Goal: Transaction & Acquisition: Purchase product/service

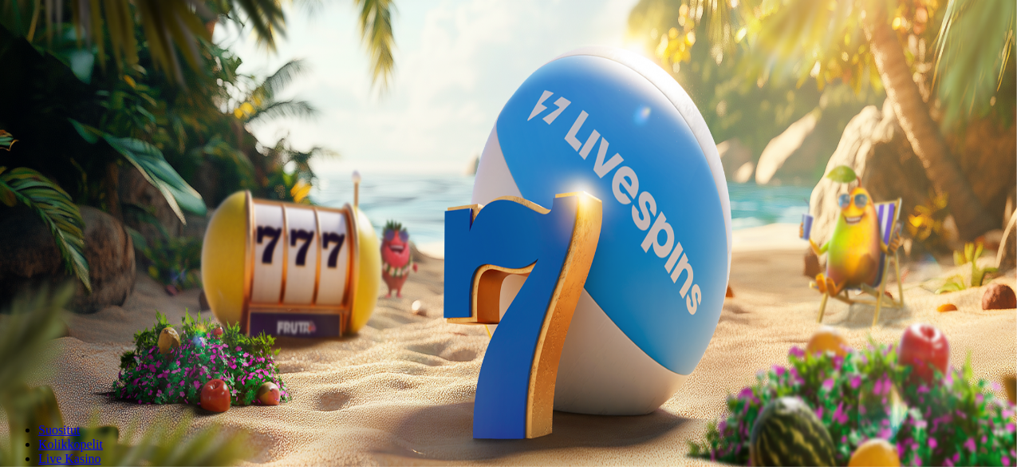
click at [91, 64] on span "Kirjaudu" at bounding box center [110, 58] width 39 height 12
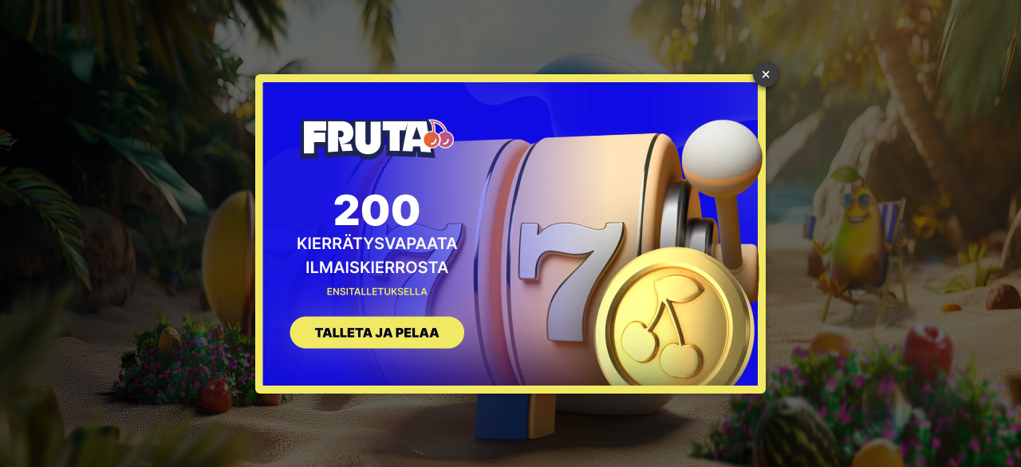
click at [764, 76] on link "×" at bounding box center [766, 74] width 26 height 26
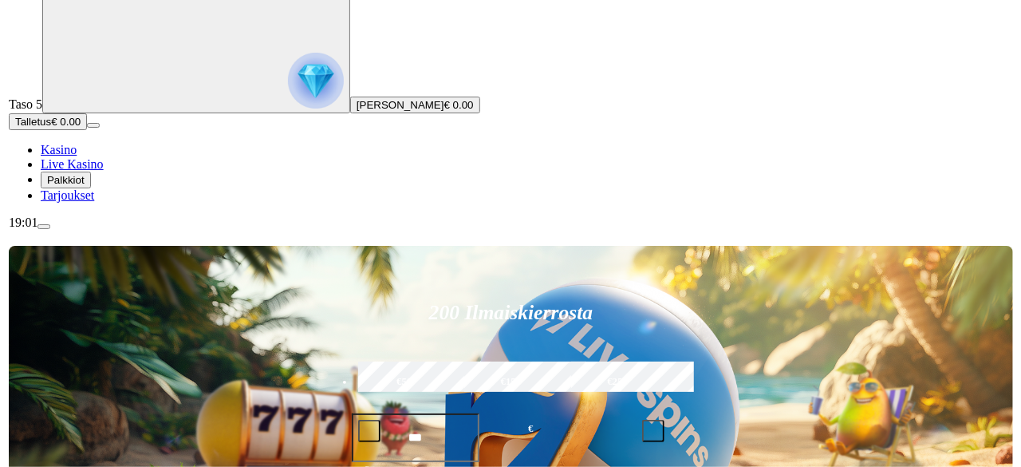
scroll to position [80, 0]
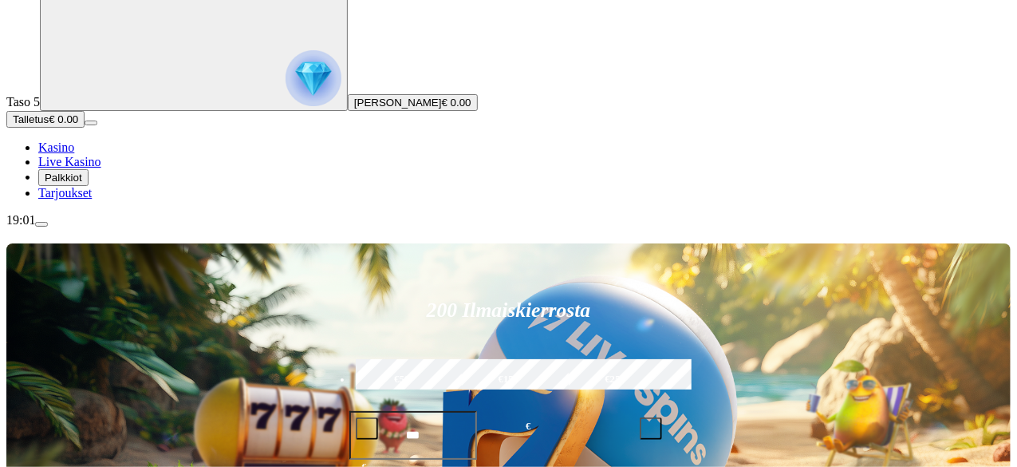
click at [78, 183] on span "Palkkiot" at bounding box center [63, 177] width 37 height 12
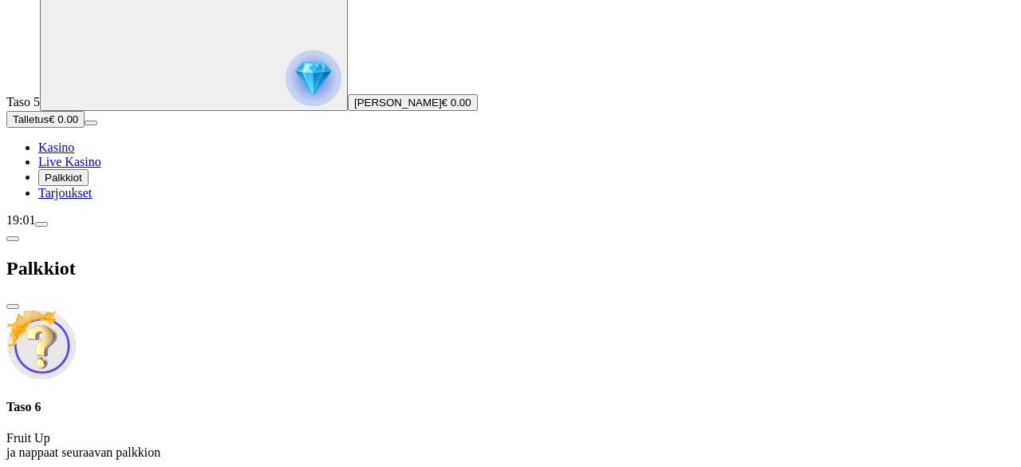
click at [13, 306] on span "close icon" at bounding box center [13, 306] width 0 height 0
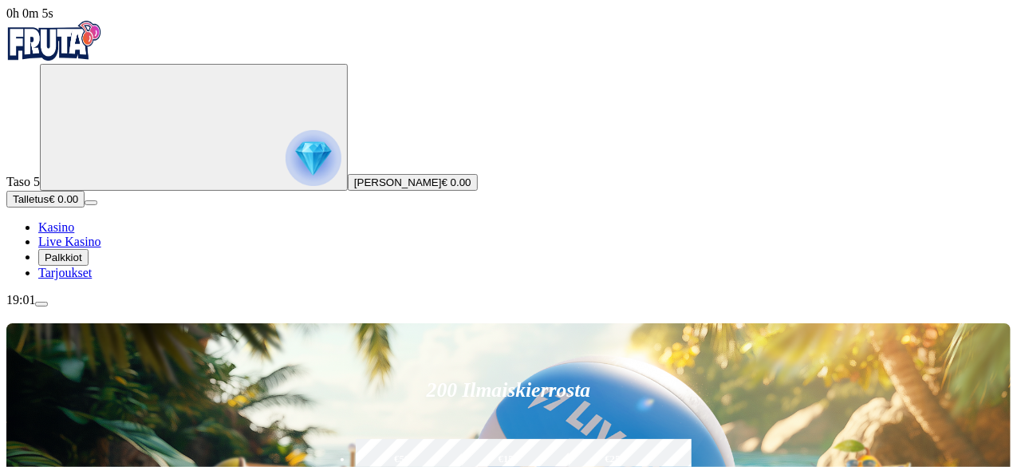
scroll to position [159, 0]
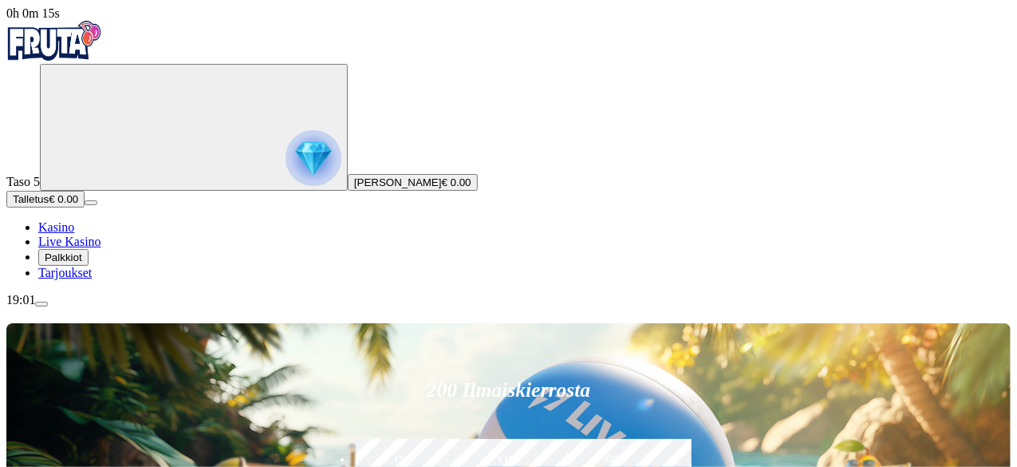
type input "*"
type input "**"
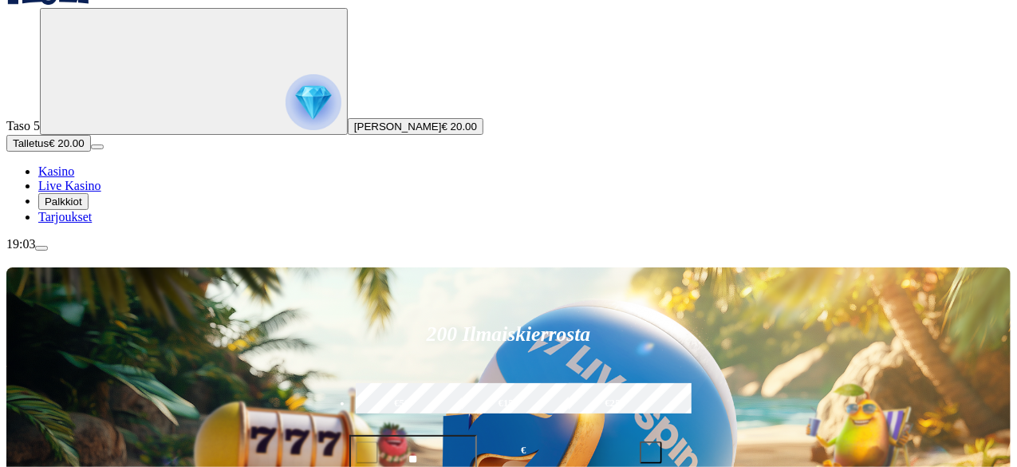
scroll to position [80, 0]
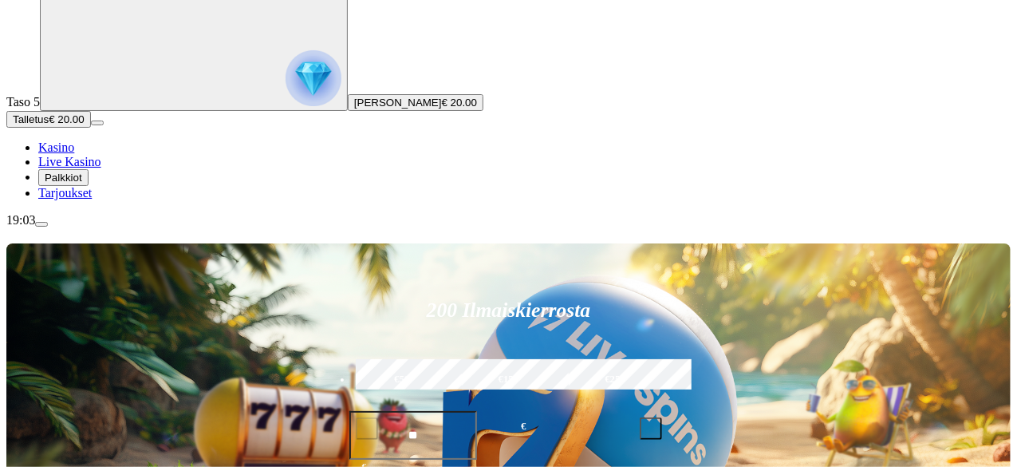
type input "*****"
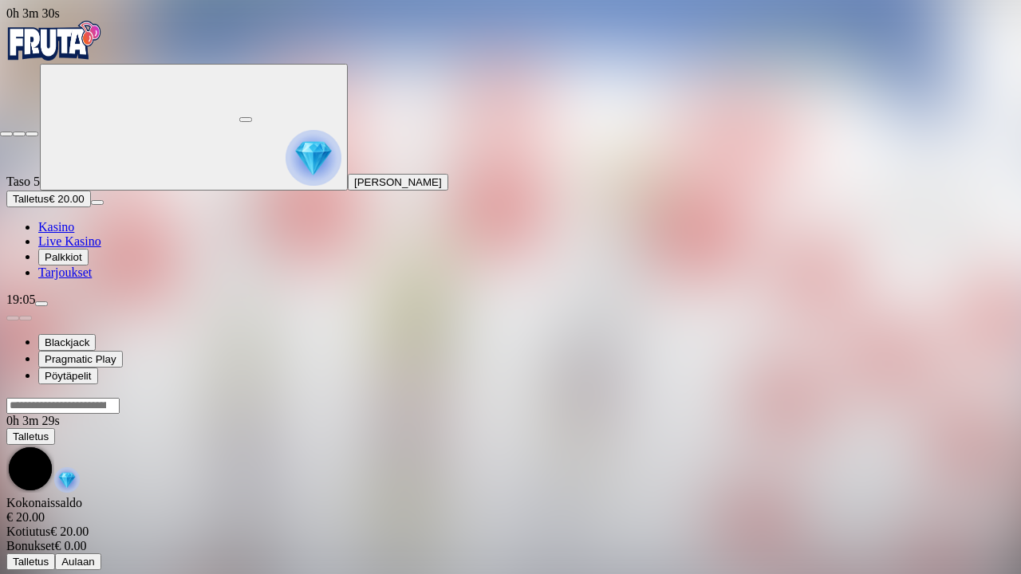
click at [6, 134] on span "close icon" at bounding box center [6, 134] width 0 height 0
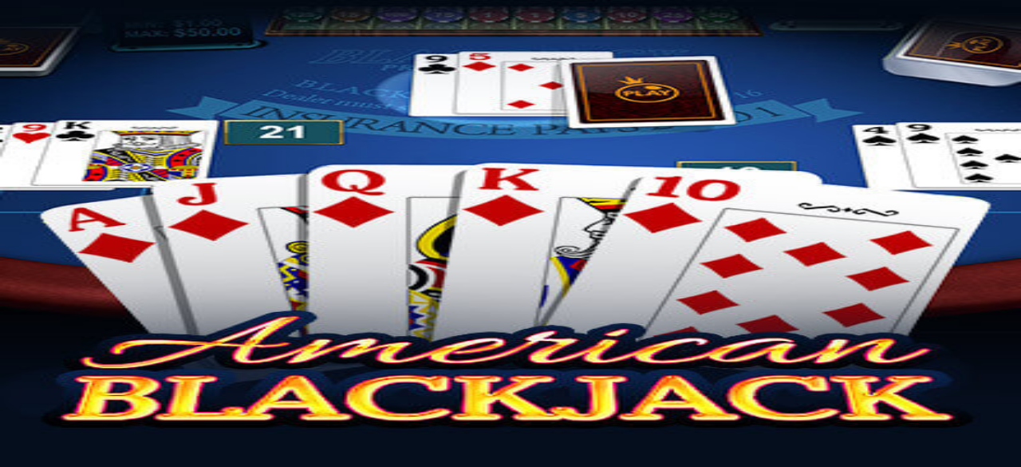
drag, startPoint x: 919, startPoint y: 82, endPoint x: 911, endPoint y: 87, distance: 9.3
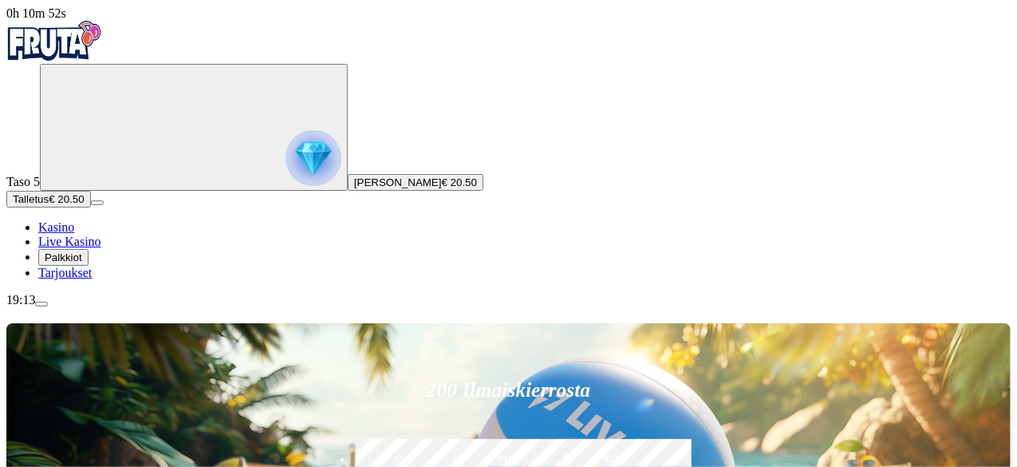
type input "**********"
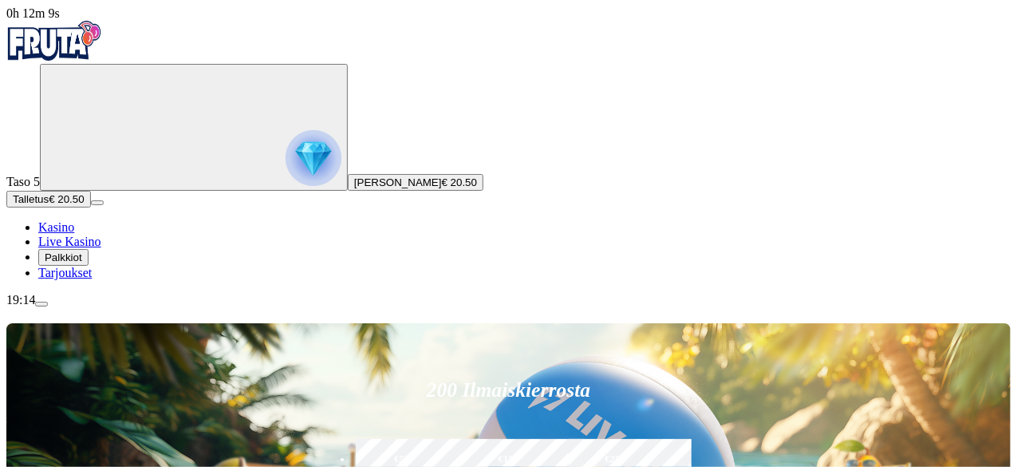
click at [41, 304] on span "menu icon" at bounding box center [41, 304] width 0 height 0
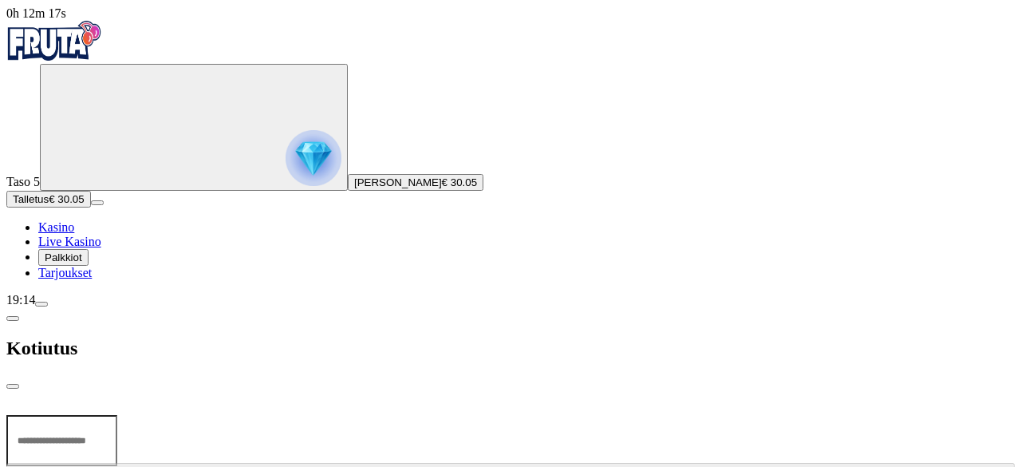
click at [117, 415] on input "number" at bounding box center [61, 440] width 111 height 51
type input "*****"
click at [13, 386] on span "close icon" at bounding box center [13, 386] width 0 height 0
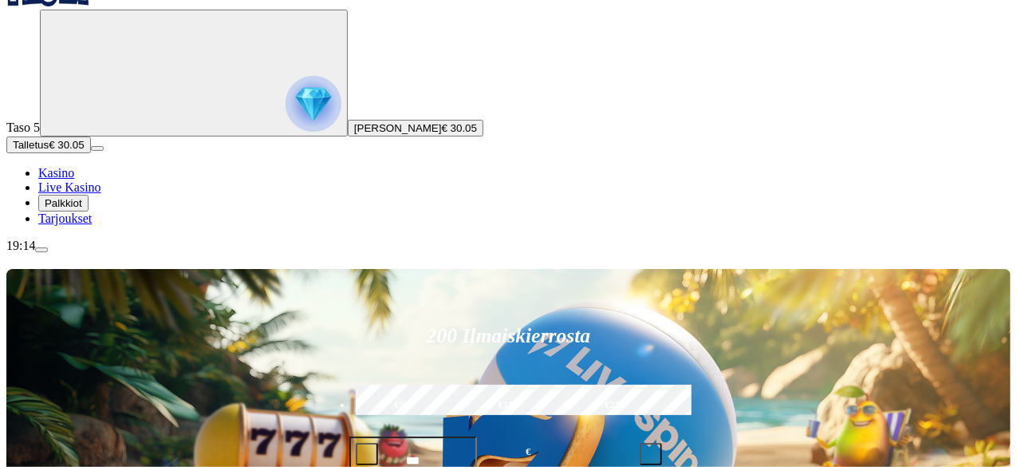
scroll to position [80, 0]
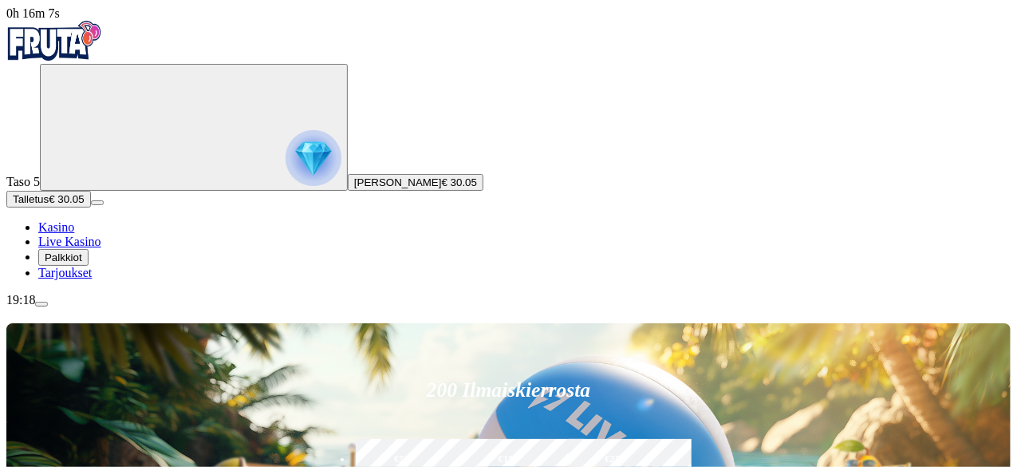
scroll to position [159, 0]
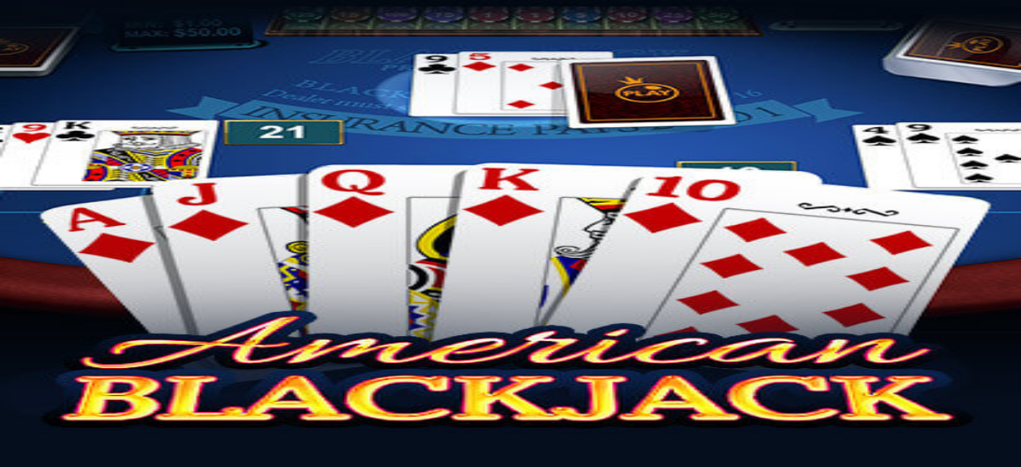
click at [49, 205] on span "Talletus" at bounding box center [31, 199] width 36 height 12
drag, startPoint x: 282, startPoint y: 135, endPoint x: 12, endPoint y: 122, distance: 270.6
click at [12, 122] on div "0h 18m 42s Taso 5 Johan Wilhelm Rentola Talletus € 4.00 Kasino Live Kasino Palk…" at bounding box center [510, 333] width 1008 height 654
type input "**"
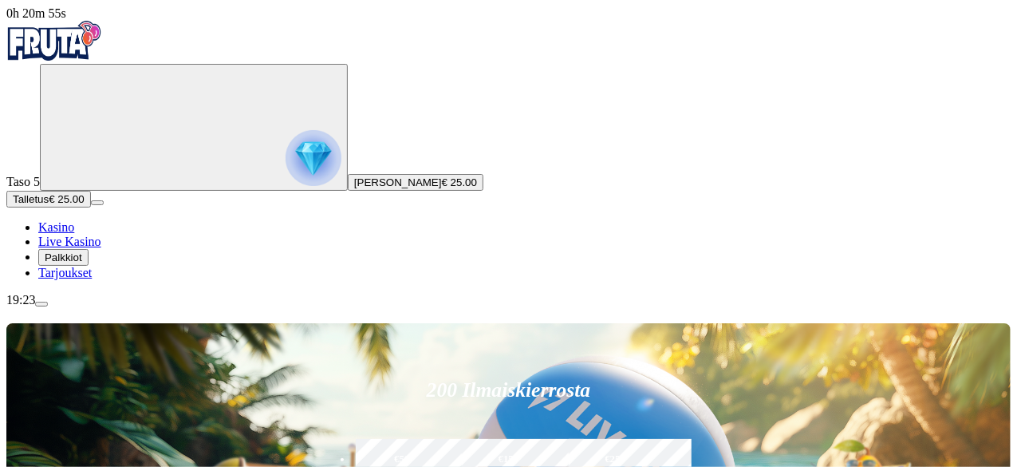
type input "**********"
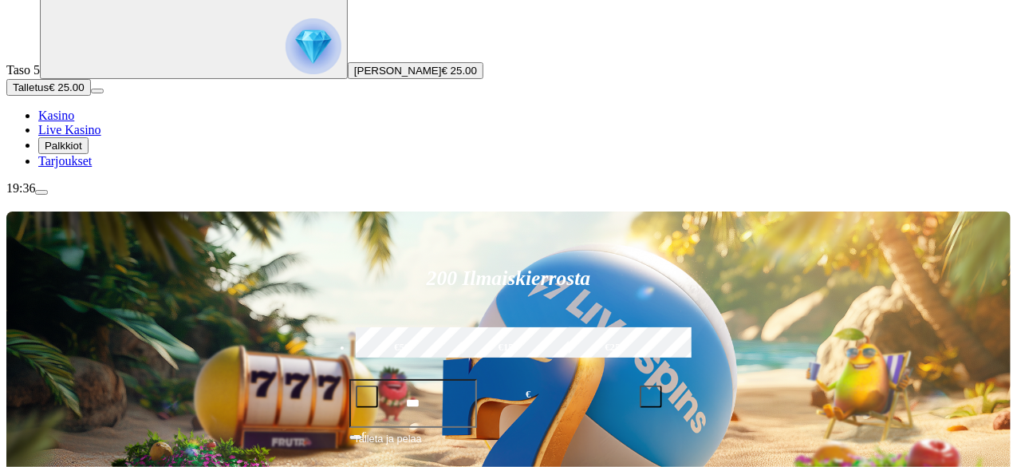
scroll to position [159, 0]
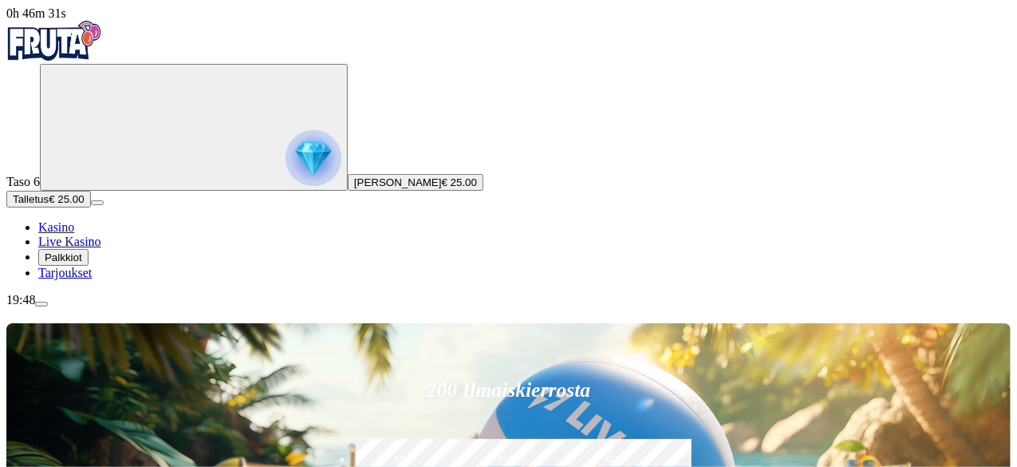
type input "**********"
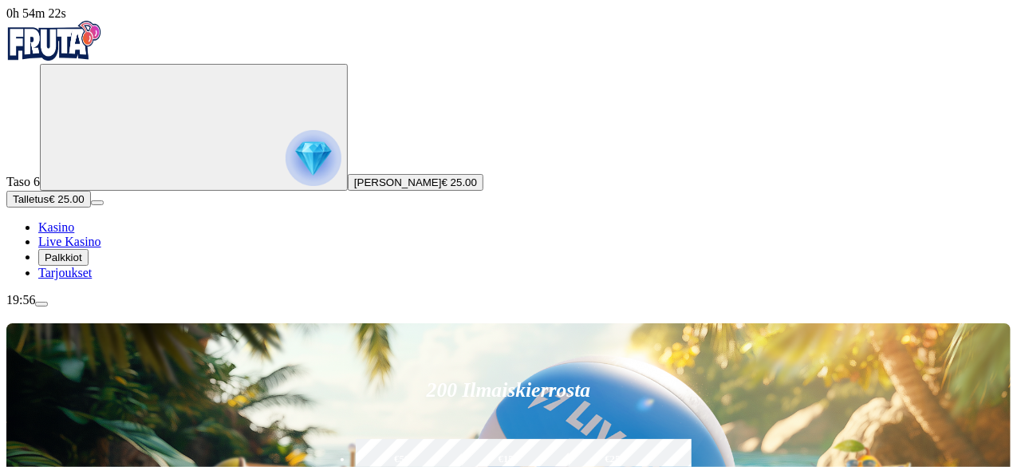
type input "*"
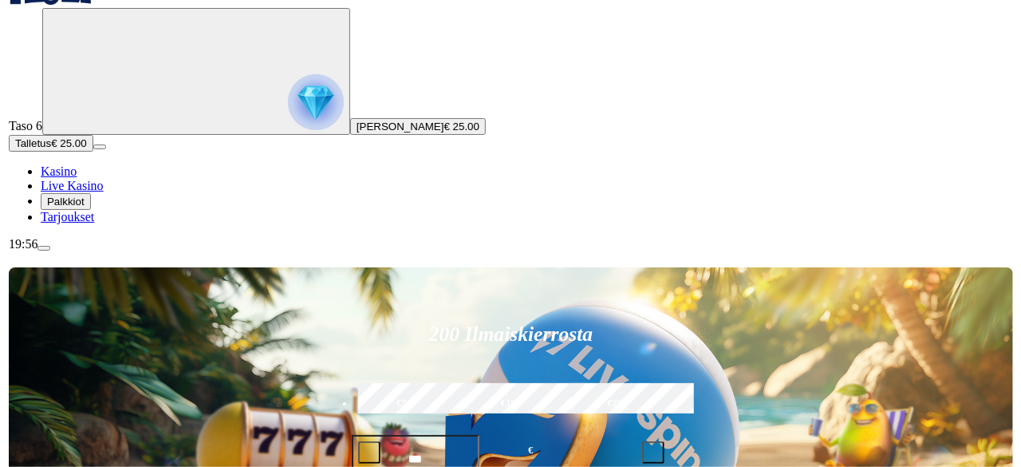
scroll to position [80, 0]
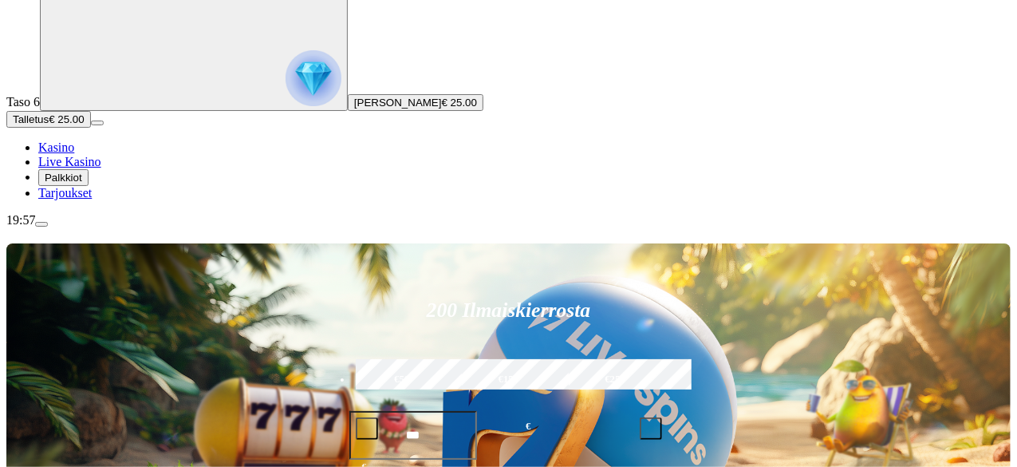
click at [41, 224] on span "menu icon" at bounding box center [41, 224] width 0 height 0
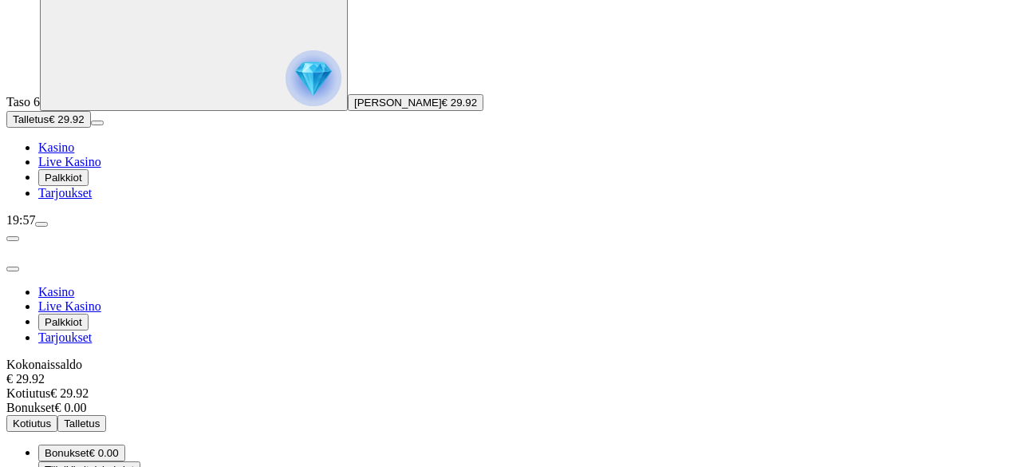
click at [57, 415] on button "Kotiutus" at bounding box center [31, 423] width 51 height 17
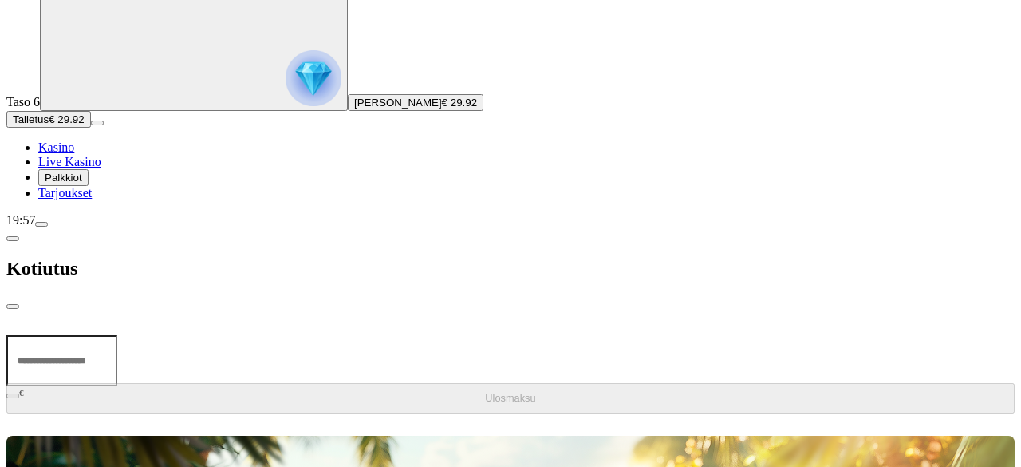
click at [117, 335] on input "number" at bounding box center [61, 360] width 111 height 51
type input "*****"
click at [485, 392] on span "Ulosmaksu" at bounding box center [510, 398] width 50 height 12
click at [13, 306] on span "close icon" at bounding box center [13, 306] width 0 height 0
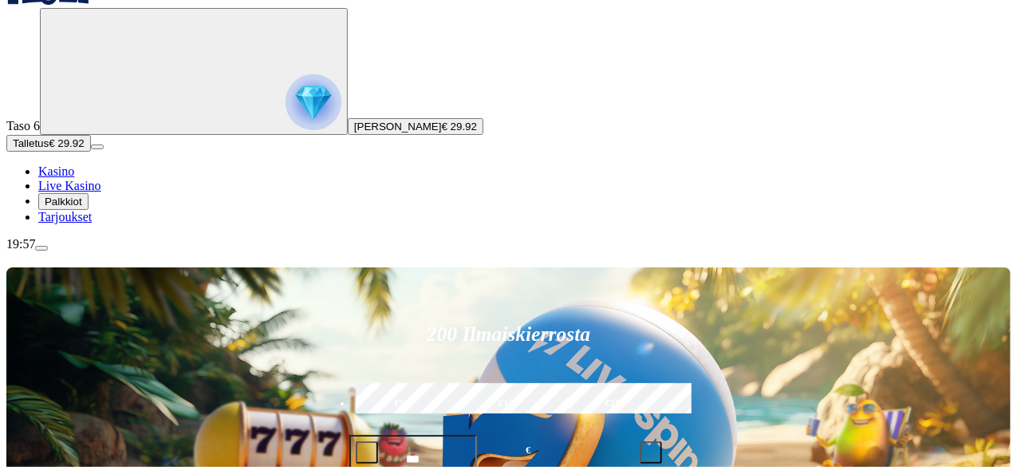
scroll to position [80, 0]
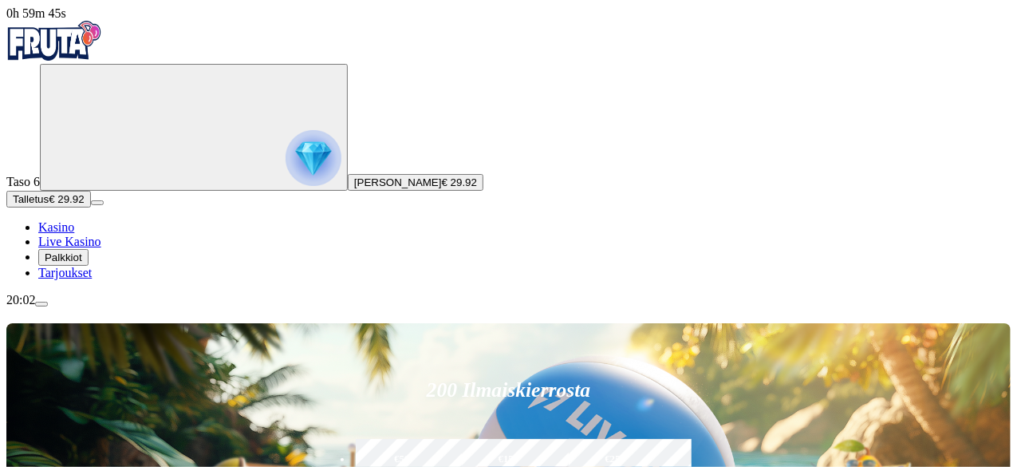
click at [91, 207] on button "Talletus € 29.92" at bounding box center [48, 199] width 85 height 17
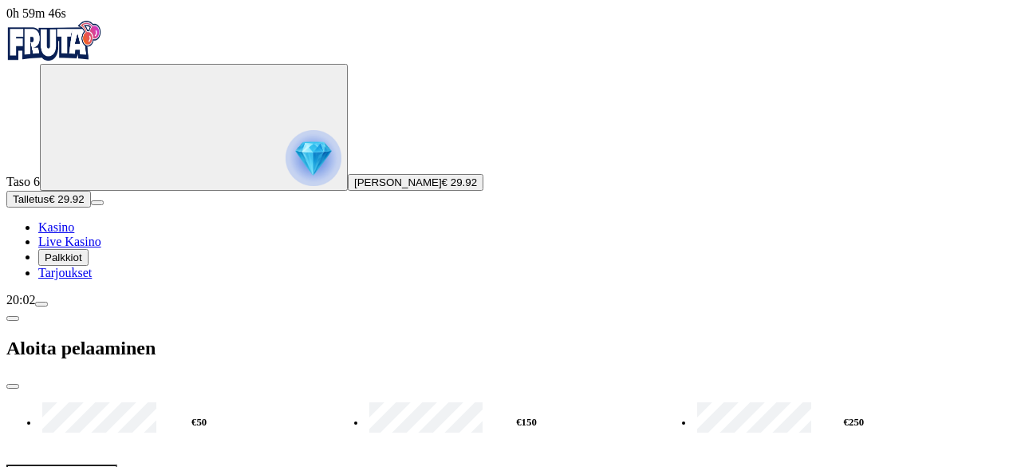
drag, startPoint x: 305, startPoint y: 141, endPoint x: 154, endPoint y: 136, distance: 150.8
click at [154, 136] on div "0h 59m 46s Taso 6 Johan Wilhelm Rentola € 29.92 Talletus € 29.92 Kasino Live Ka…" at bounding box center [510, 304] width 1008 height 596
type input "**"
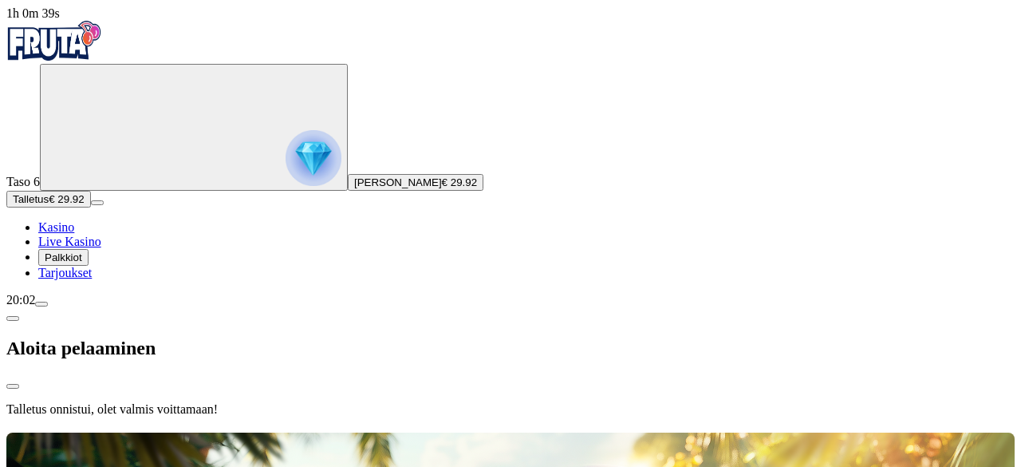
click at [251, 337] on h2 "Aloita pelaaminen" at bounding box center [510, 348] width 1008 height 22
click at [754, 429] on div at bounding box center [510, 429] width 1008 height 0
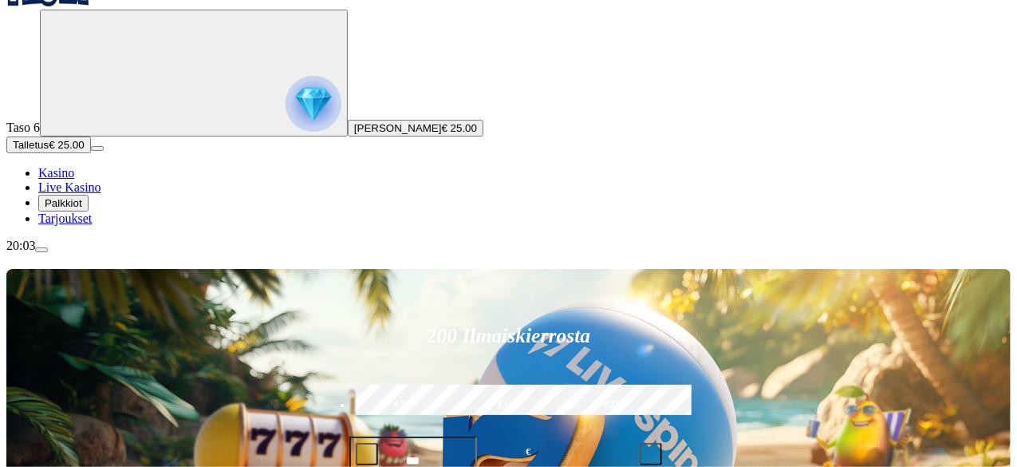
scroll to position [80, 0]
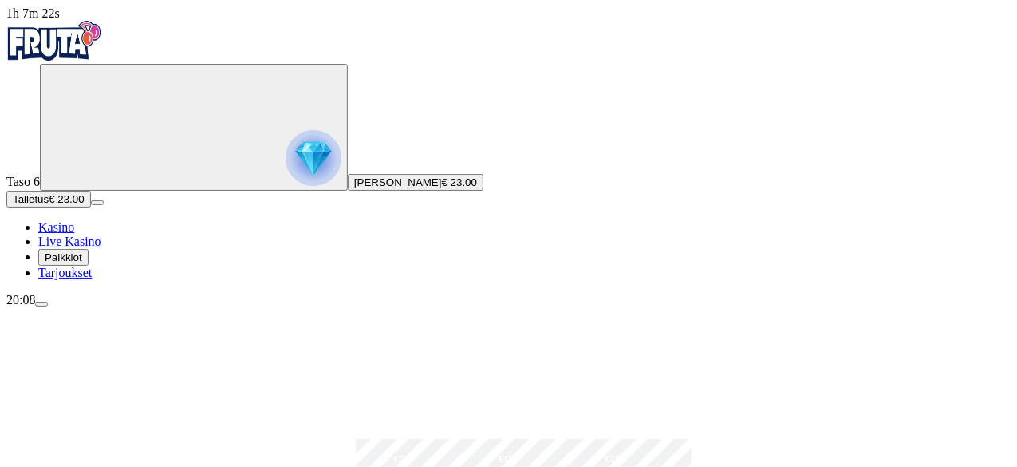
scroll to position [80, 0]
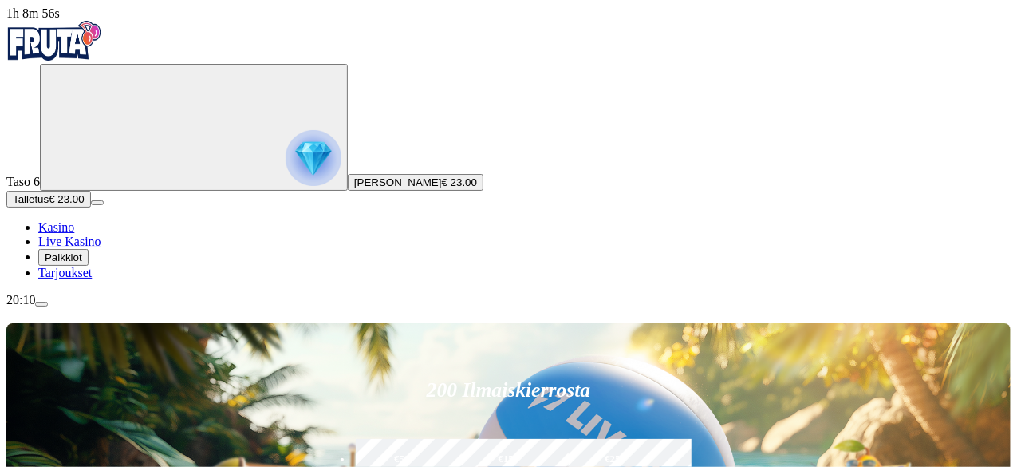
click at [41, 304] on span "menu icon" at bounding box center [41, 304] width 0 height 0
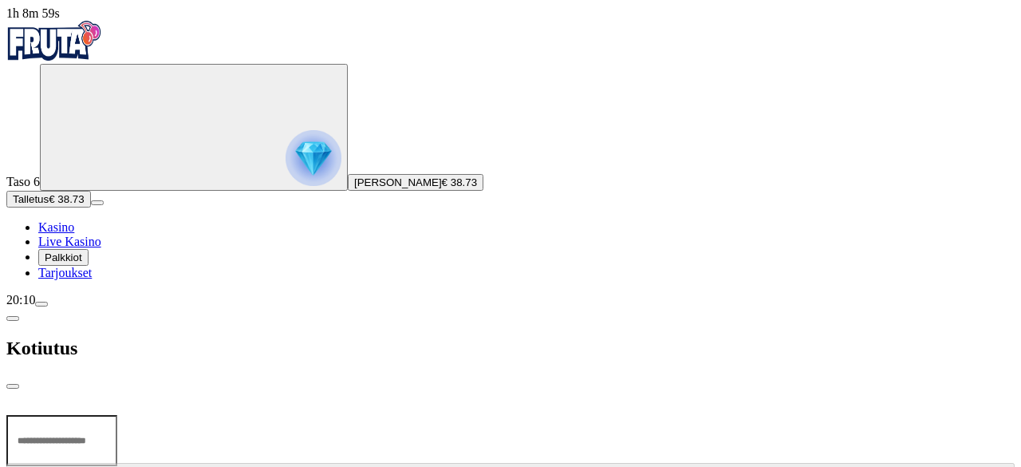
click at [117, 415] on input "number" at bounding box center [61, 440] width 111 height 51
type input "*****"
click at [13, 386] on span "close icon" at bounding box center [13, 386] width 0 height 0
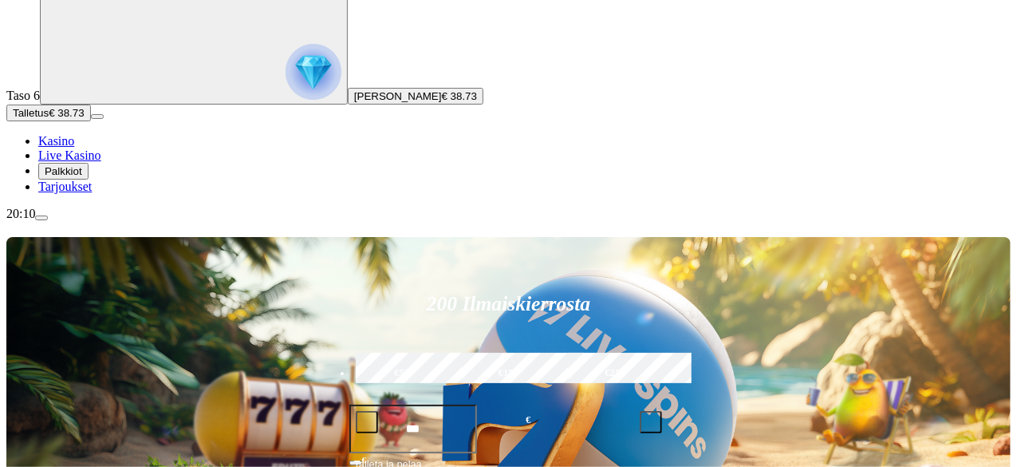
scroll to position [159, 0]
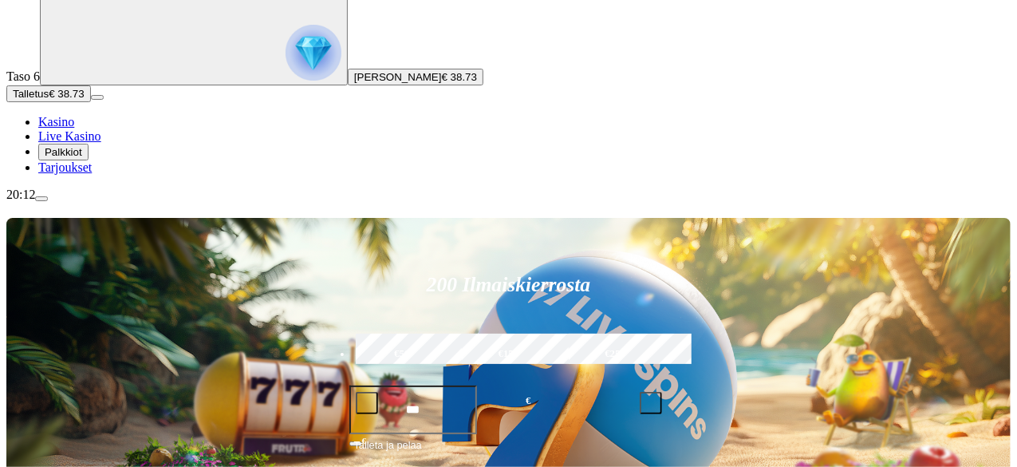
scroll to position [159, 0]
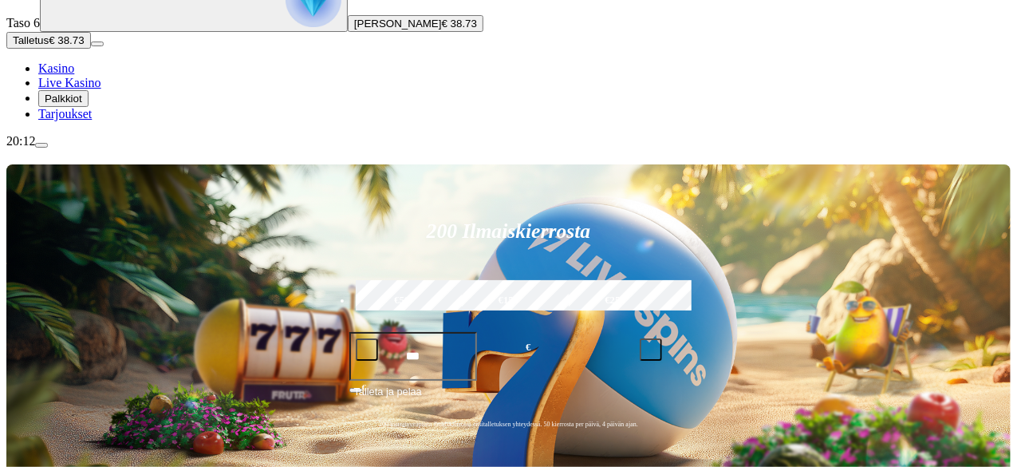
scroll to position [159, 0]
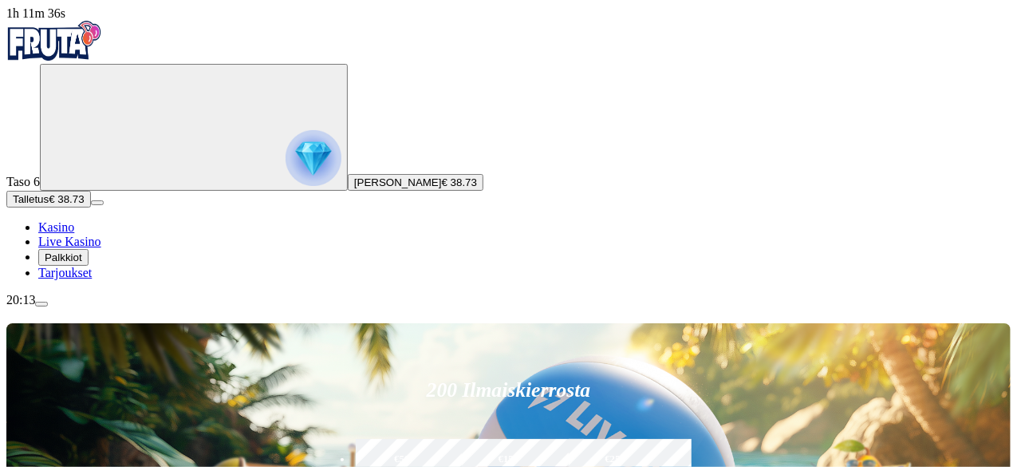
click at [91, 207] on button "Talletus € 38.73" at bounding box center [48, 199] width 85 height 17
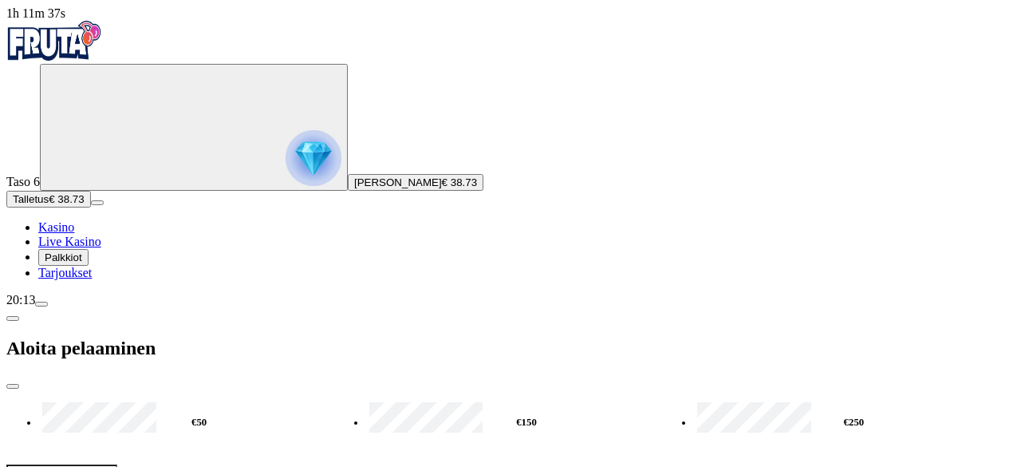
drag, startPoint x: 344, startPoint y: 135, endPoint x: 0, endPoint y: 138, distance: 344.5
click at [6, 138] on div "1h 11m 37s Taso 6 Johan Wilhelm Rentola € 38.73 Talletus € 38.73 Kasino Live Ka…" at bounding box center [510, 304] width 1008 height 596
type input "**"
click at [73, 263] on span "Palkkiot" at bounding box center [63, 257] width 37 height 12
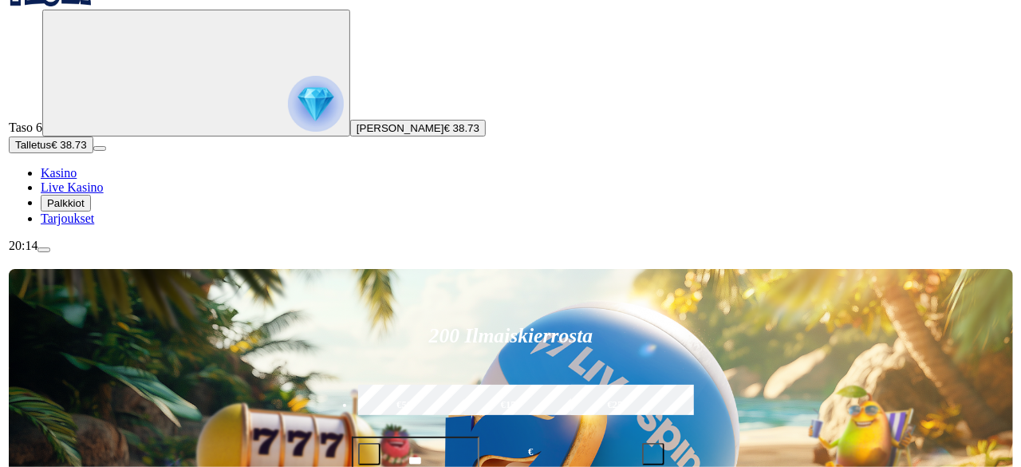
scroll to position [80, 0]
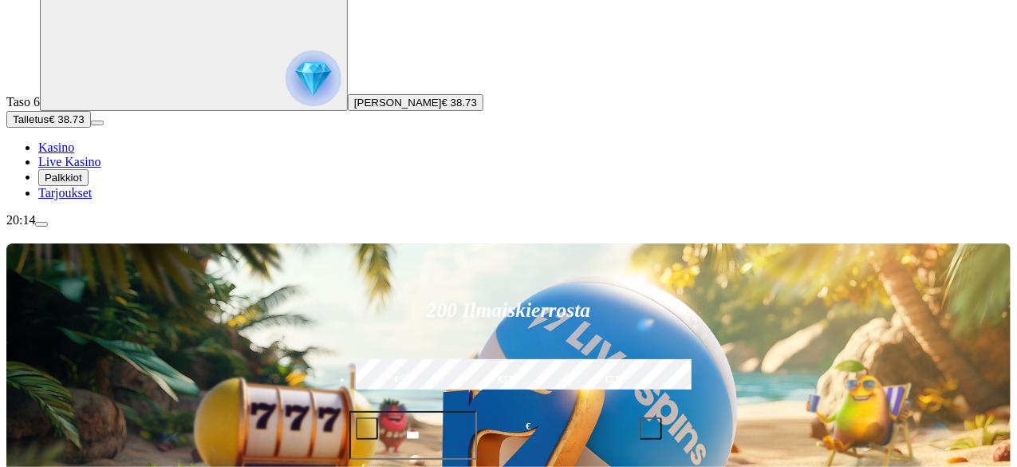
click at [49, 125] on span "Talletus" at bounding box center [31, 119] width 36 height 12
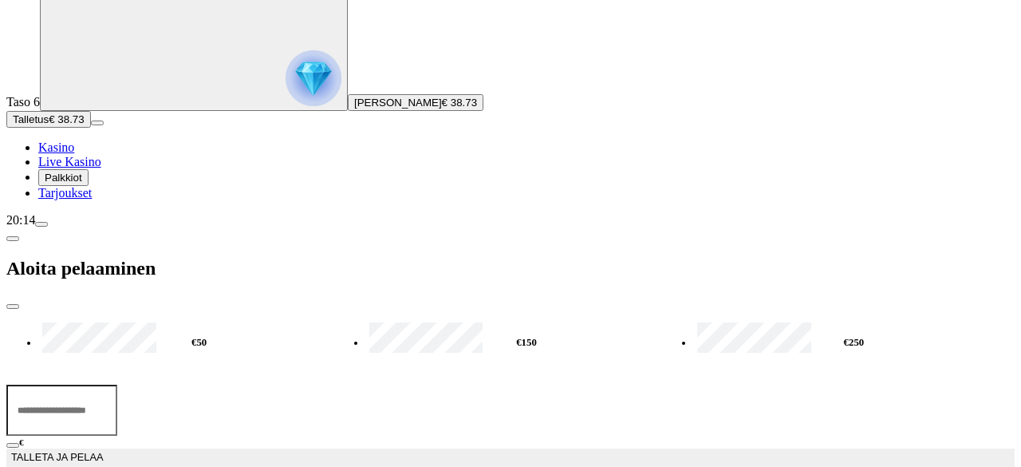
drag, startPoint x: 332, startPoint y: 143, endPoint x: 167, endPoint y: 128, distance: 165.8
click at [167, 128] on div "1h 12m 42s Taso 6 Johan Wilhelm Rentola € 38.73 Talletus € 38.73 Kasino Live Ka…" at bounding box center [510, 225] width 1008 height 596
type input "**"
click at [388, 448] on button "TALLETA JA PELAA" at bounding box center [510, 463] width 1008 height 30
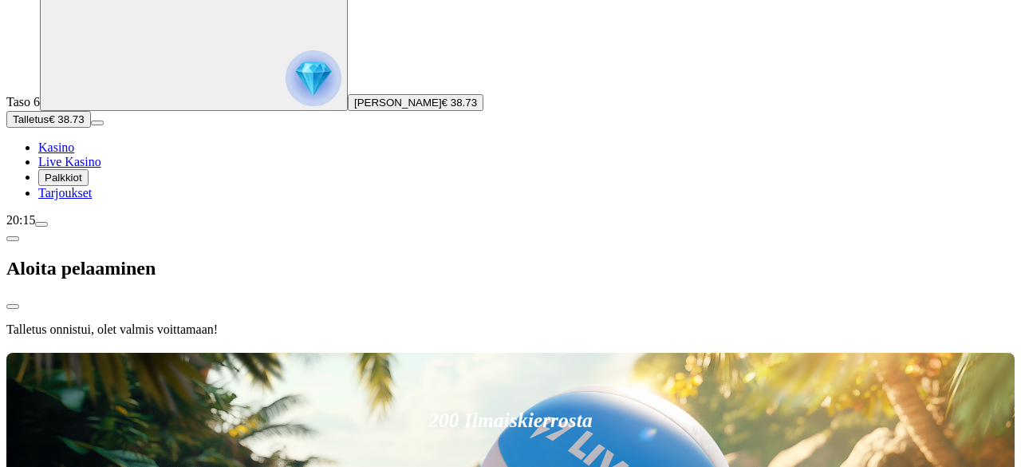
click at [598, 349] on div at bounding box center [510, 349] width 1008 height 0
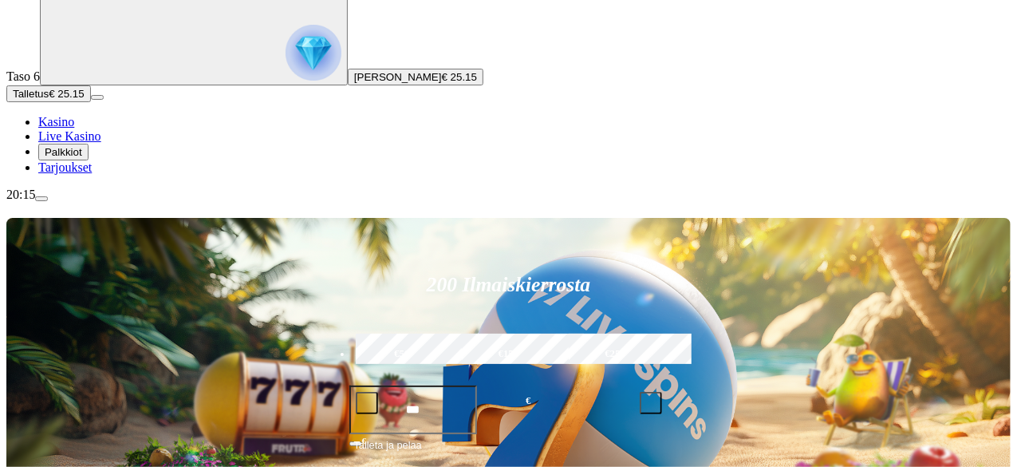
scroll to position [159, 0]
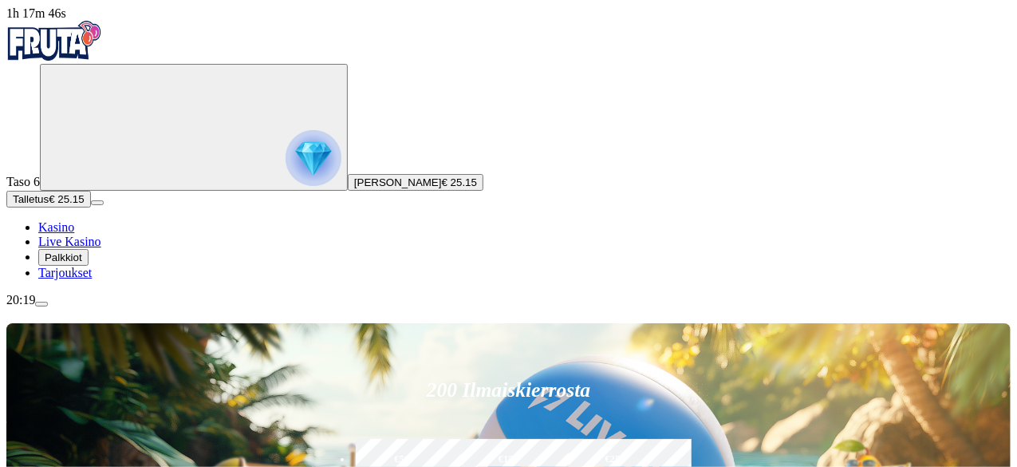
click at [41, 304] on span "menu icon" at bounding box center [41, 304] width 0 height 0
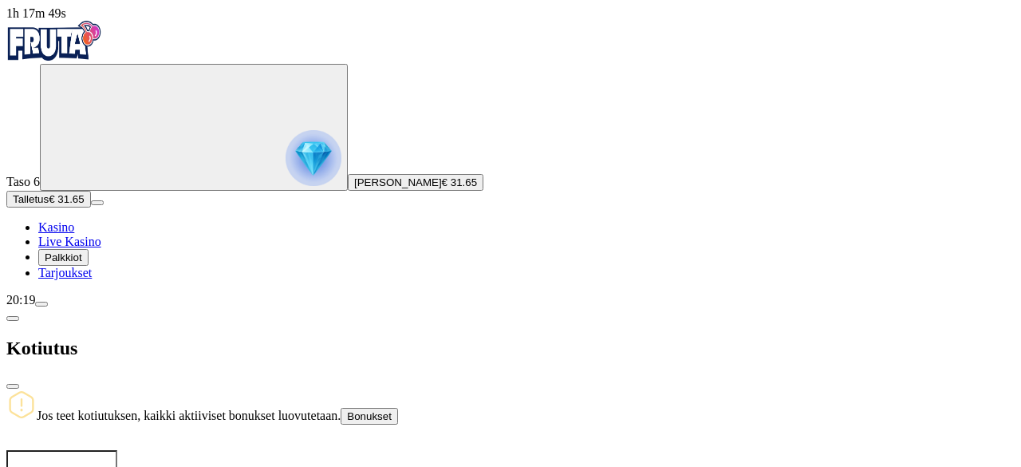
click at [117, 450] on input "number" at bounding box center [61, 475] width 111 height 51
type input "*****"
click at [13, 386] on span "close icon" at bounding box center [13, 386] width 0 height 0
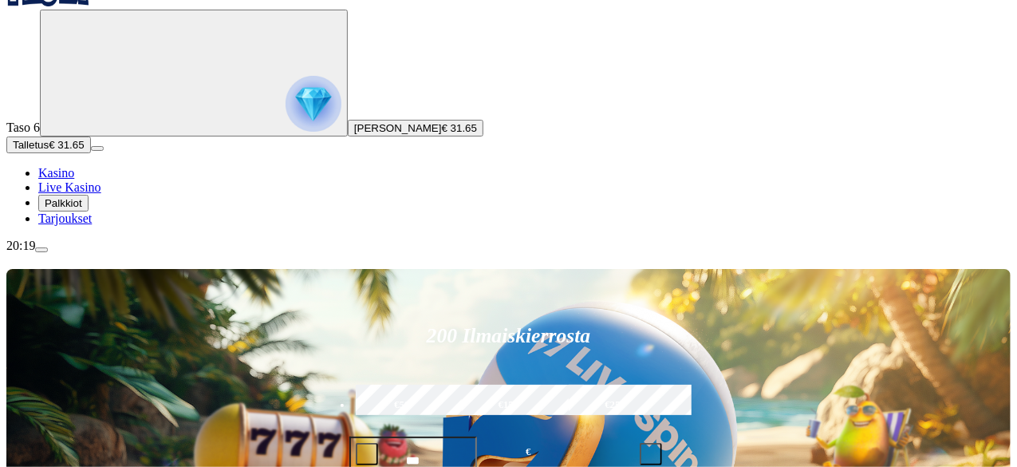
scroll to position [80, 0]
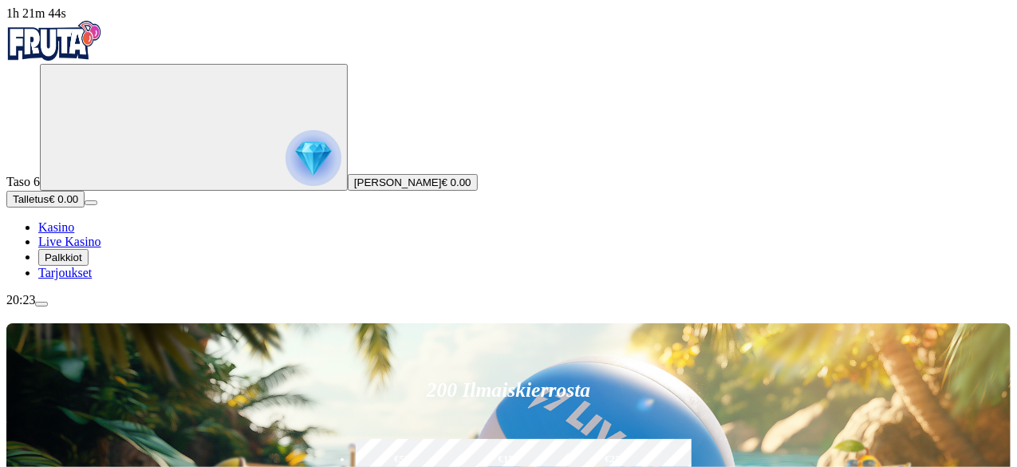
click at [49, 205] on span "Talletus" at bounding box center [31, 199] width 36 height 12
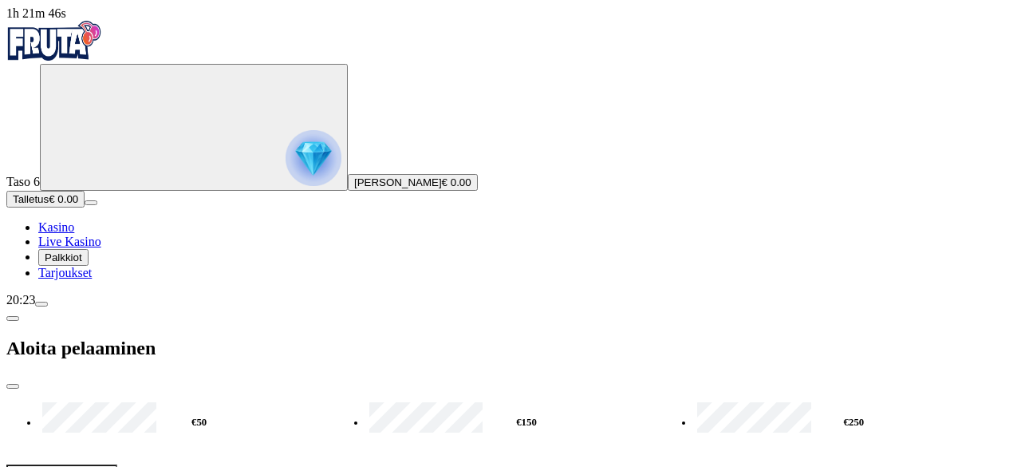
drag, startPoint x: 234, startPoint y: 141, endPoint x: 179, endPoint y: 141, distance: 55.0
type input "**"
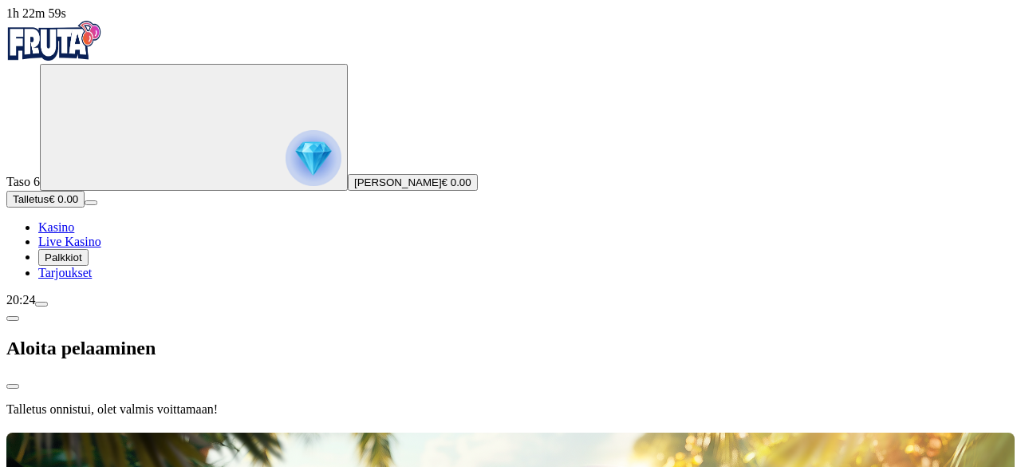
click at [41, 304] on span "menu icon" at bounding box center [41, 304] width 0 height 0
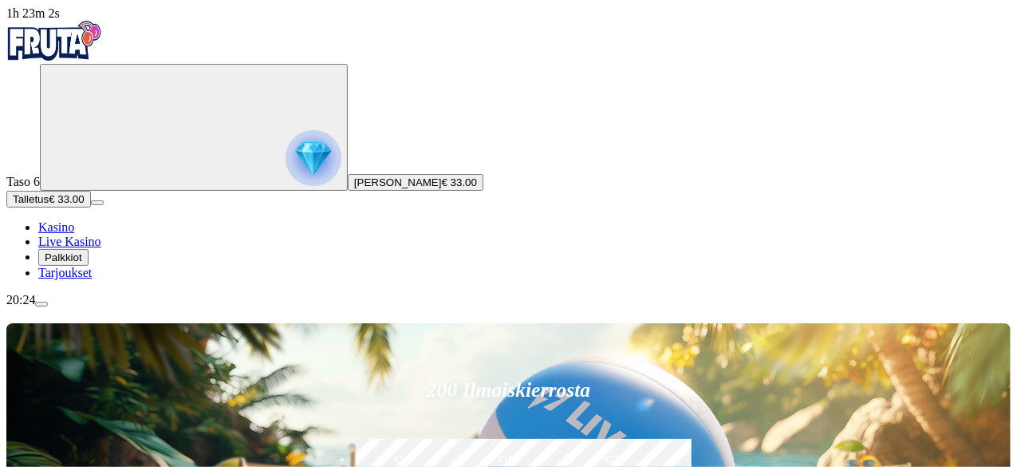
click at [41, 304] on span "menu icon" at bounding box center [41, 304] width 0 height 0
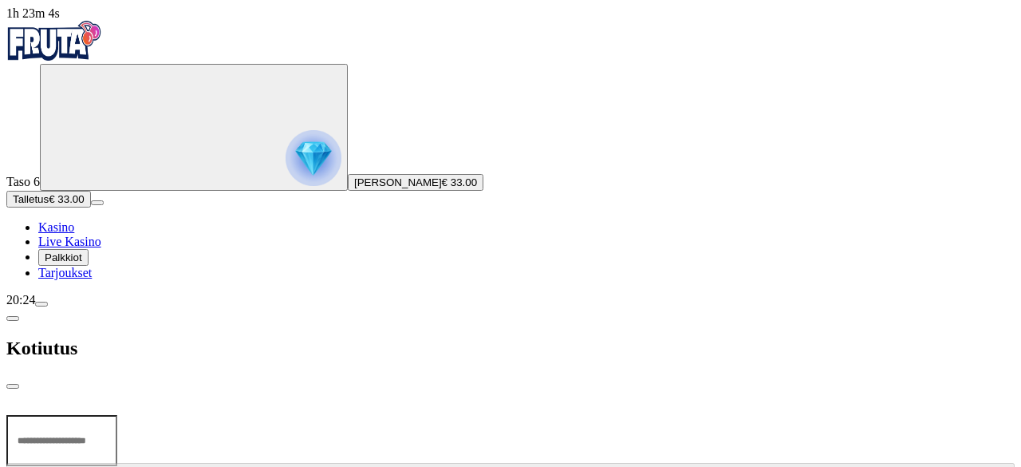
click at [117, 415] on input "number" at bounding box center [61, 440] width 111 height 51
type input "**"
click at [13, 386] on span "close icon" at bounding box center [13, 386] width 0 height 0
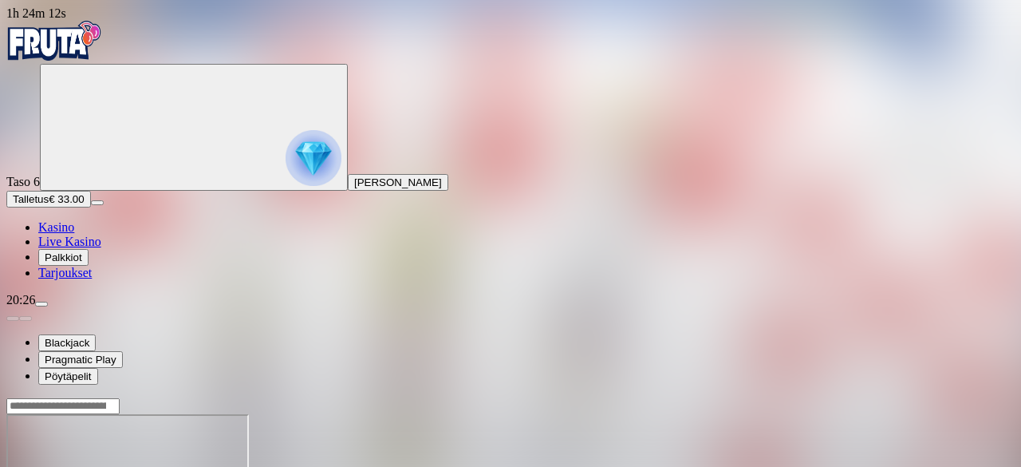
click at [49, 205] on span "Talletus" at bounding box center [31, 199] width 36 height 12
drag, startPoint x: 268, startPoint y: 122, endPoint x: 132, endPoint y: 124, distance: 135.6
click at [132, 124] on div "1h 24m 13s Taso 6 Johan Wilhelm Rentola Talletus € 33.00 Kasino Live Kasino Pal…" at bounding box center [510, 333] width 1008 height 654
type input "**"
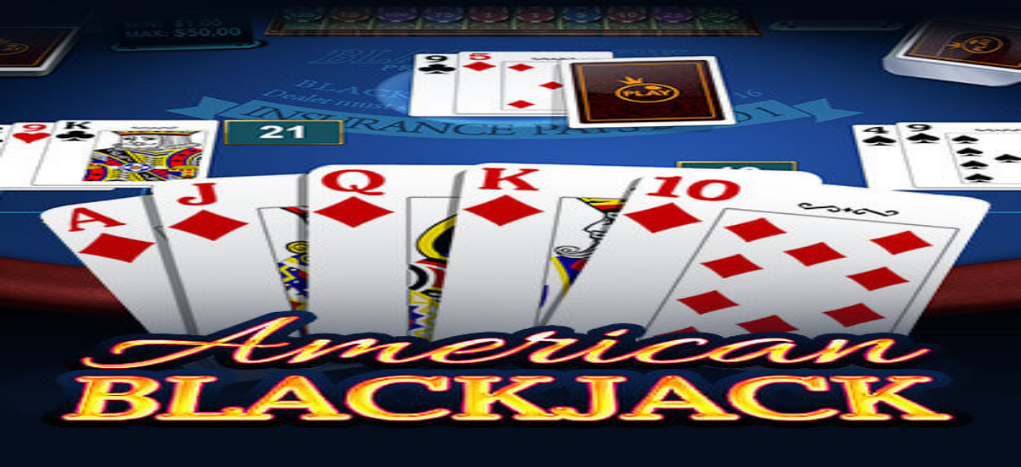
click at [13, 466] on span "close icon" at bounding box center [13, 476] width 0 height 0
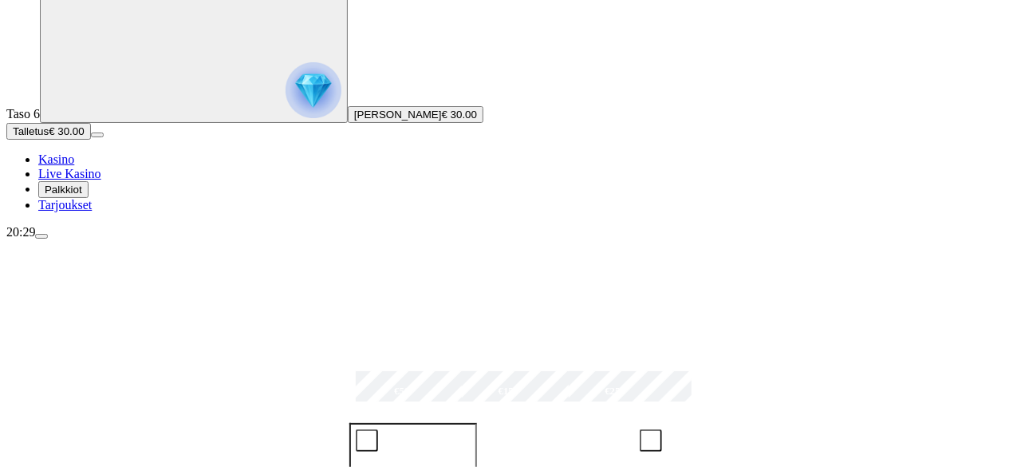
scroll to position [159, 0]
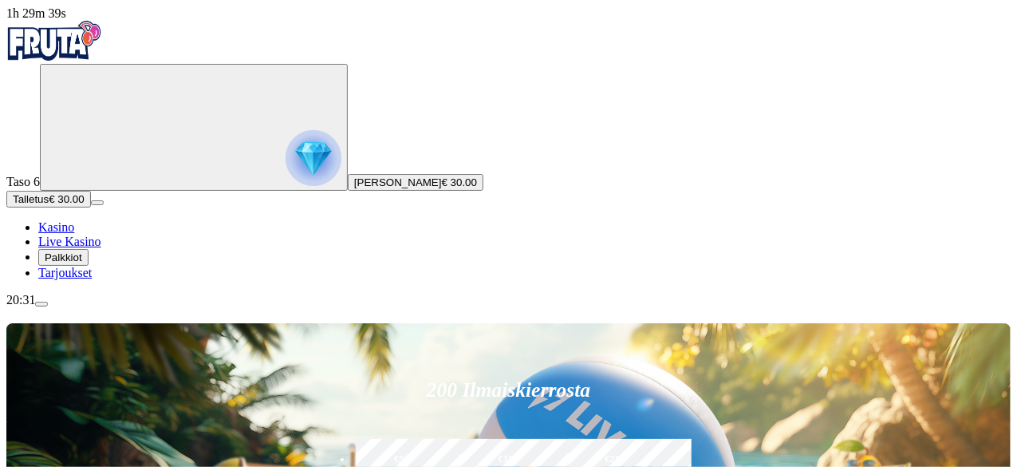
click at [41, 304] on span "menu icon" at bounding box center [41, 304] width 0 height 0
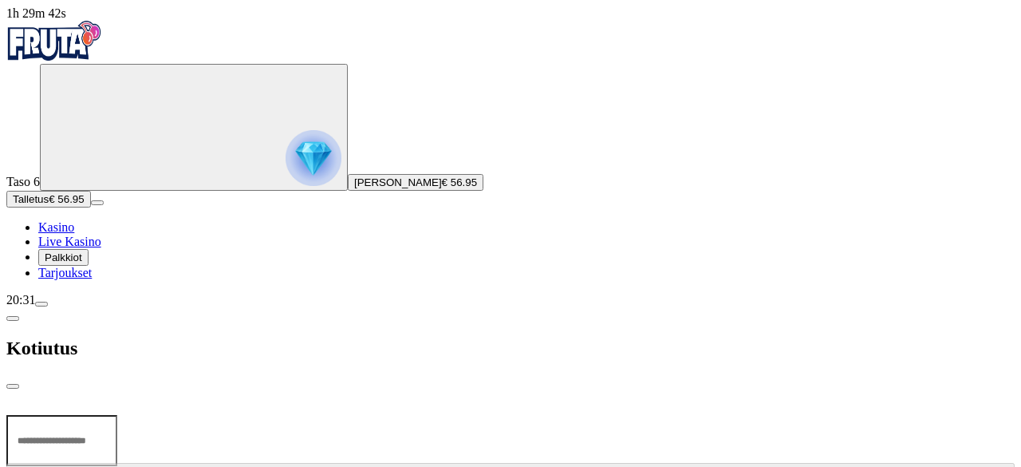
click at [117, 415] on input "number" at bounding box center [61, 440] width 111 height 51
click at [13, 386] on span "close icon" at bounding box center [13, 386] width 0 height 0
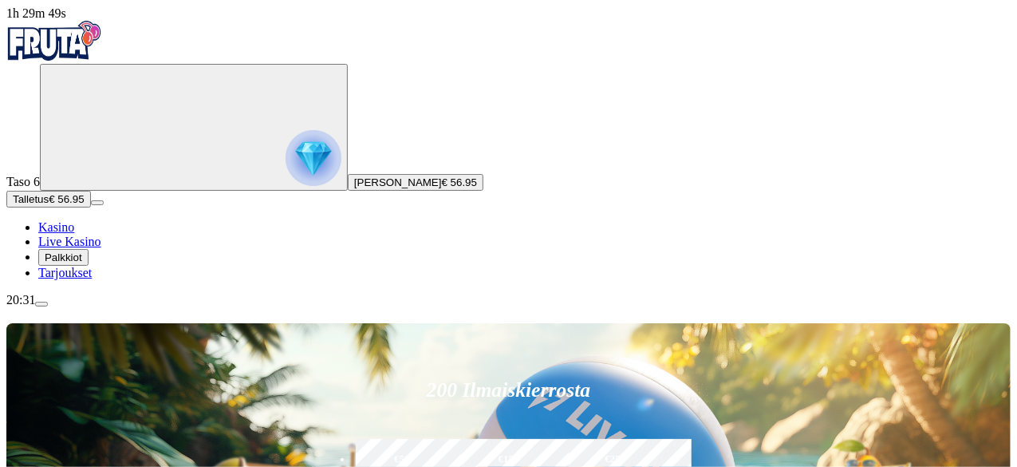
click at [48, 306] on button "menu" at bounding box center [41, 303] width 13 height 5
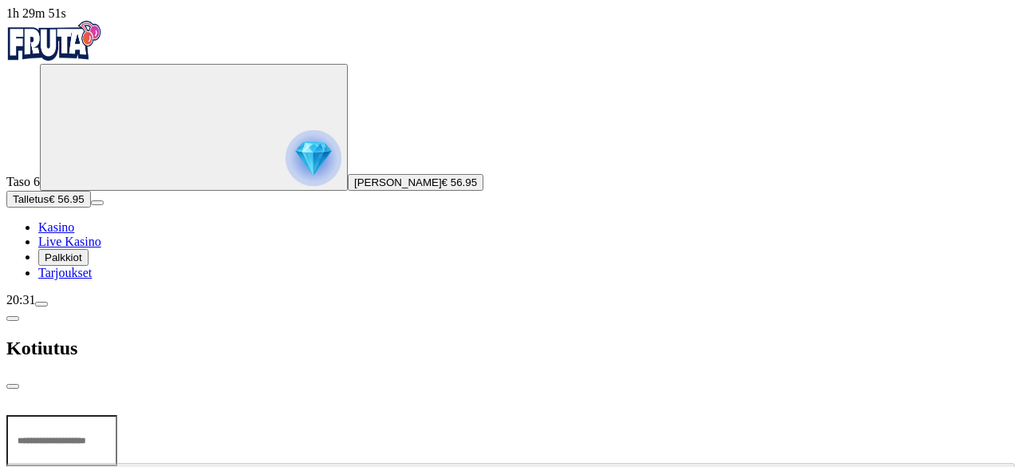
click at [117, 415] on input "number" at bounding box center [61, 440] width 111 height 51
type input "*****"
click at [13, 386] on span "close icon" at bounding box center [13, 386] width 0 height 0
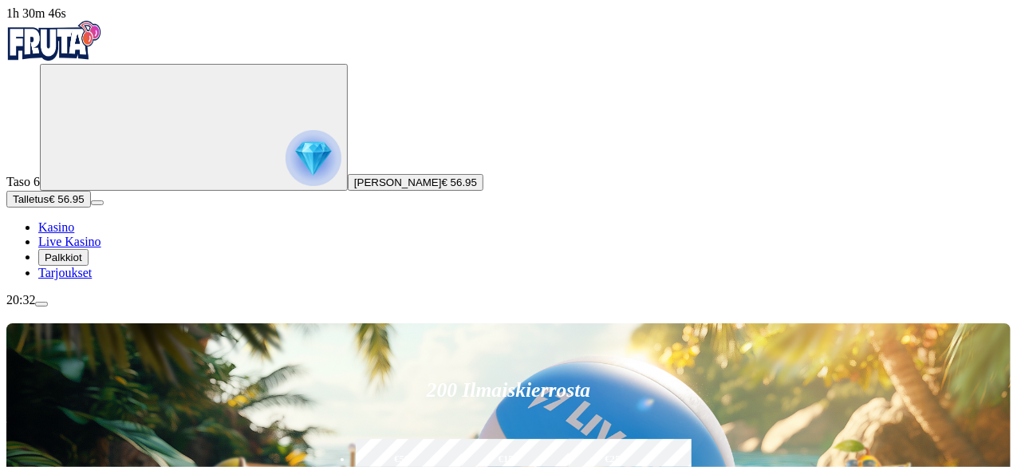
click at [48, 306] on button "menu" at bounding box center [41, 303] width 13 height 5
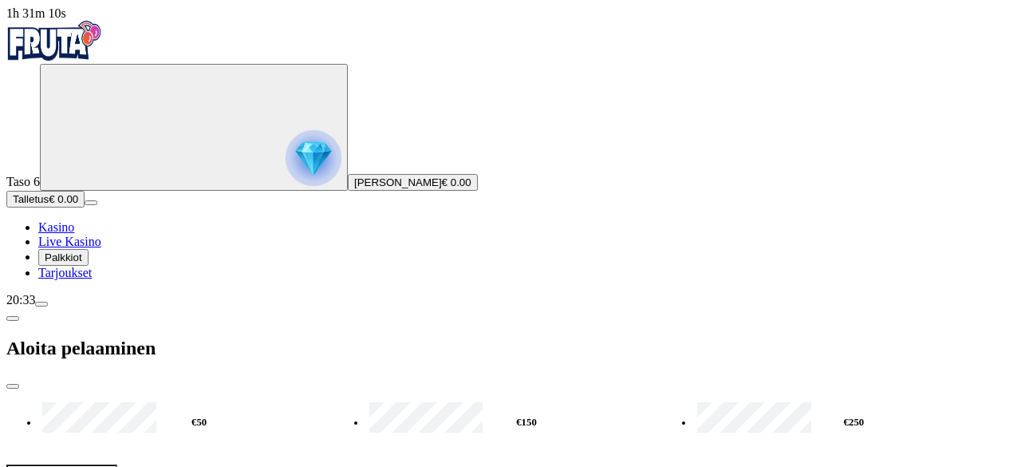
drag, startPoint x: 360, startPoint y: 137, endPoint x: 146, endPoint y: 144, distance: 214.6
click at [146, 144] on div "1h 31m 10s Taso 6 Johan Wilhelm Rentola € 0.00 Talletus € 0.00 Kasino Live Kasi…" at bounding box center [510, 304] width 1008 height 596
type input "*"
type input "**"
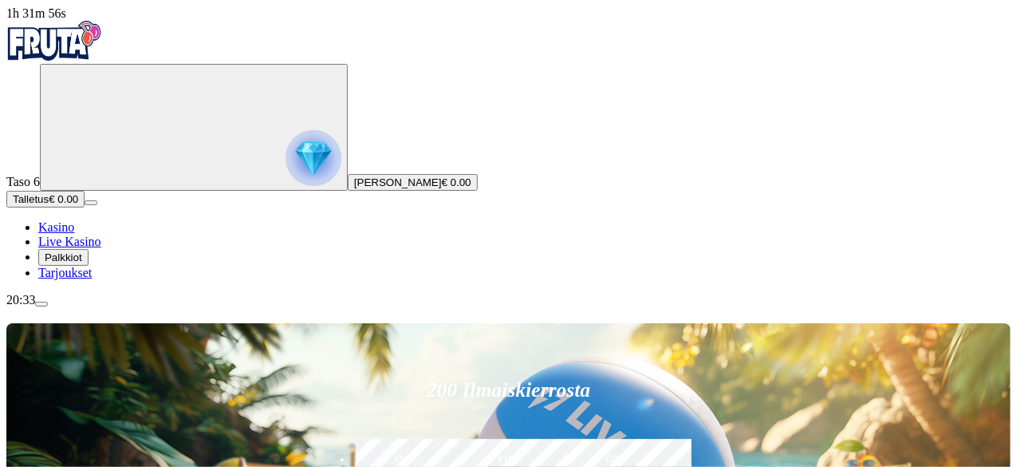
click at [85, 207] on button "Talletus € 0.00" at bounding box center [45, 199] width 78 height 17
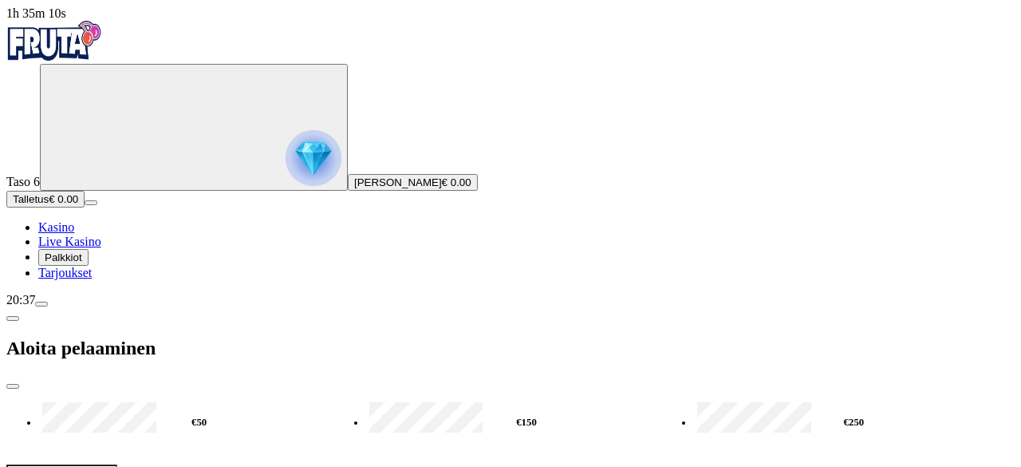
drag, startPoint x: 48, startPoint y: 128, endPoint x: 37, endPoint y: 128, distance: 11.2
click at [37, 128] on div "1h 35m 10s Taso 6 Johan Wilhelm Rentola € 0.00 Talletus € 0.00 Kasino Live Kasi…" at bounding box center [510, 304] width 1008 height 596
type input "**"
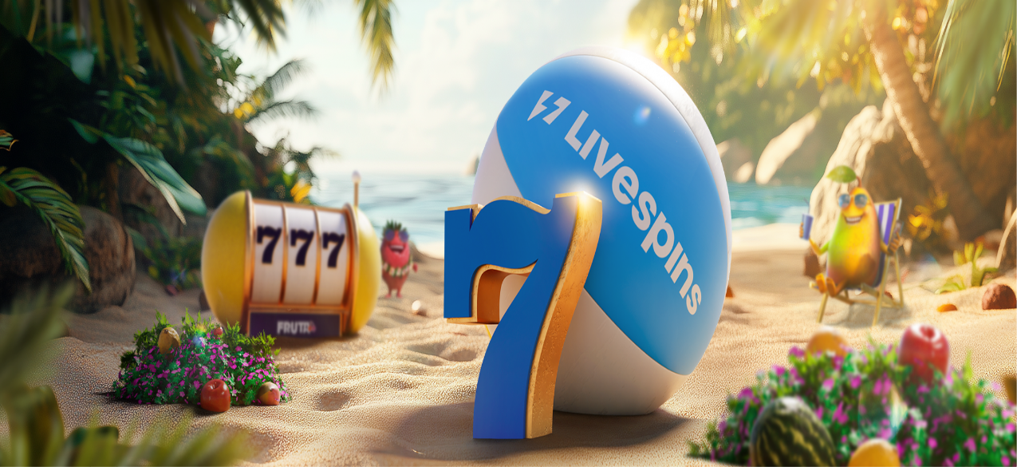
drag, startPoint x: 618, startPoint y: 132, endPoint x: 565, endPoint y: 128, distance: 52.7
type input "**"
click at [884, 429] on div at bounding box center [510, 429] width 1008 height 0
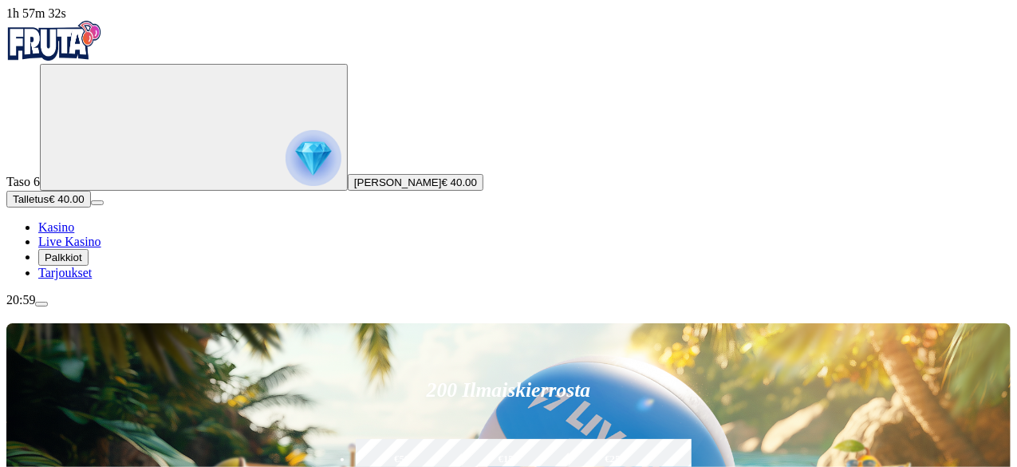
click at [41, 304] on span "menu icon" at bounding box center [41, 304] width 0 height 0
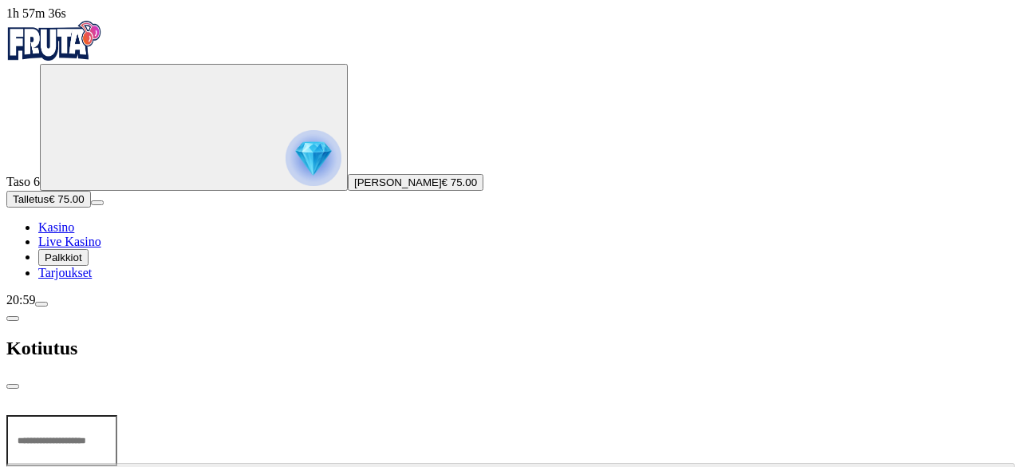
click at [117, 415] on input "number" at bounding box center [61, 440] width 111 height 51
type input "**"
click at [13, 386] on span "close icon" at bounding box center [13, 386] width 0 height 0
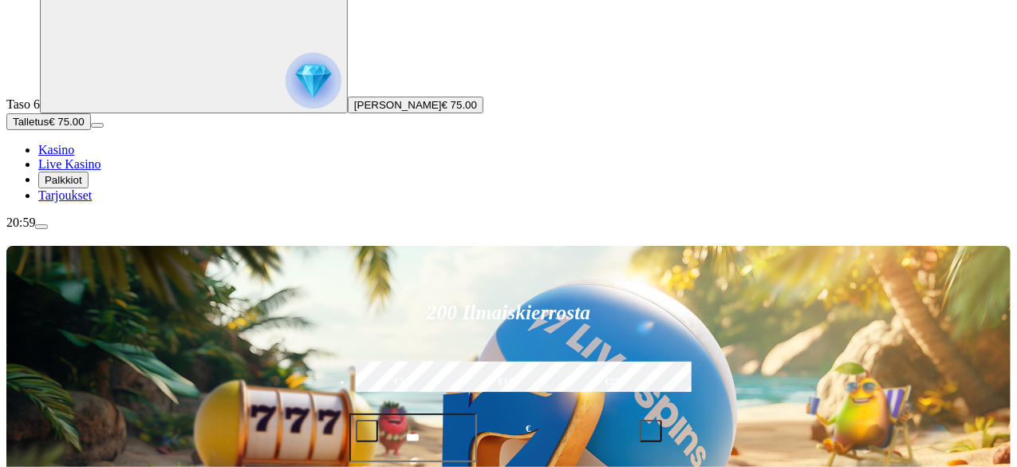
scroll to position [80, 0]
